Goal: Information Seeking & Learning: Learn about a topic

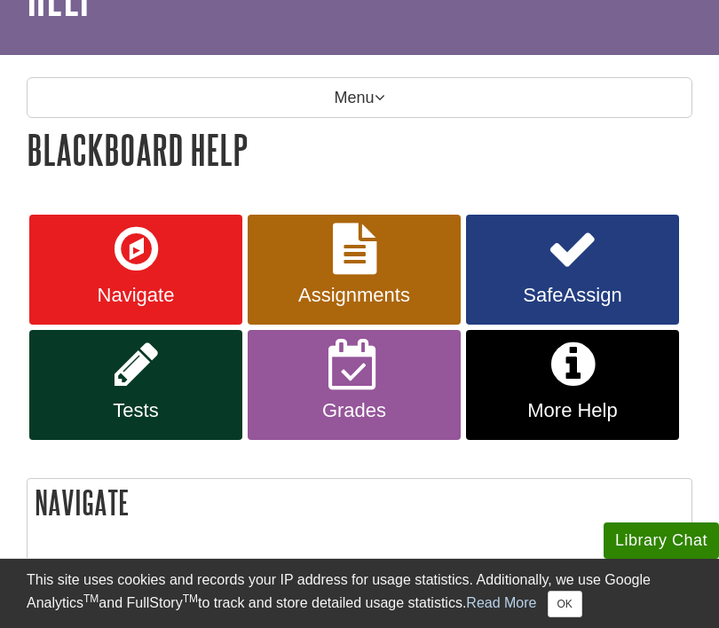
scroll to position [169, 0]
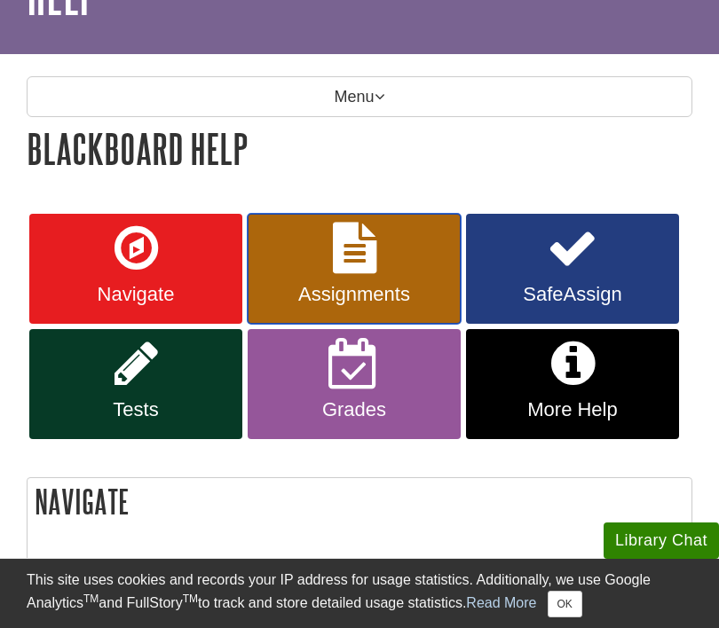
click at [344, 281] on link "Assignments" at bounding box center [354, 269] width 213 height 110
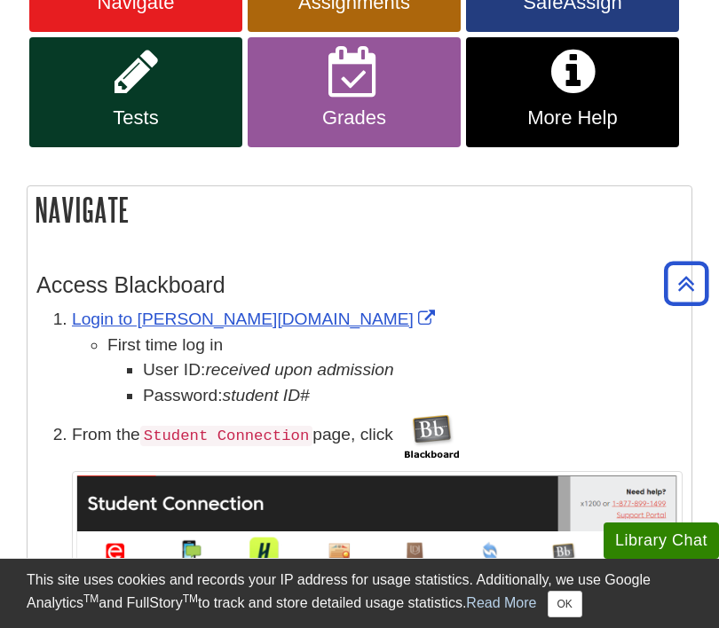
scroll to position [429, 0]
